Goal: Navigation & Orientation: Understand site structure

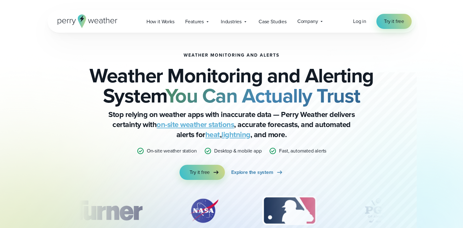
click at [137, 56] on div "Weather Monitoring and Alerts Weather Monitoring and Alerting System You Can Ac…" at bounding box center [231, 116] width 305 height 127
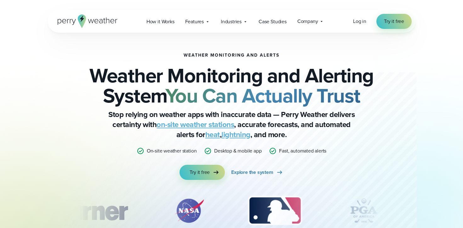
click at [105, 19] on icon at bounding box center [88, 21] width 60 height 14
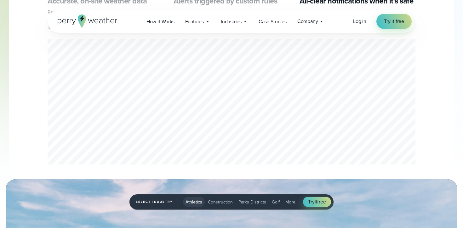
scroll to position [323, 0]
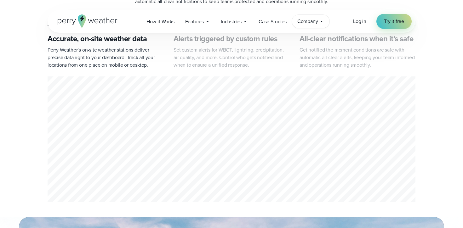
click at [320, 21] on div "Company Contact Us Reach out to us for sales or support questions" at bounding box center [311, 21] width 38 height 13
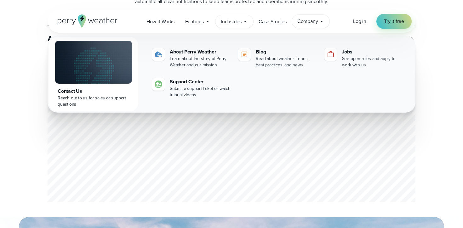
click at [232, 22] on span "Industries" at bounding box center [231, 22] width 21 height 8
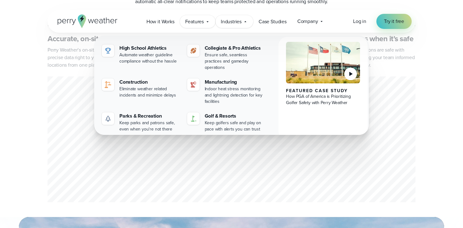
click at [200, 22] on span "Features" at bounding box center [194, 22] width 19 height 8
